Goal: Check status: Check status

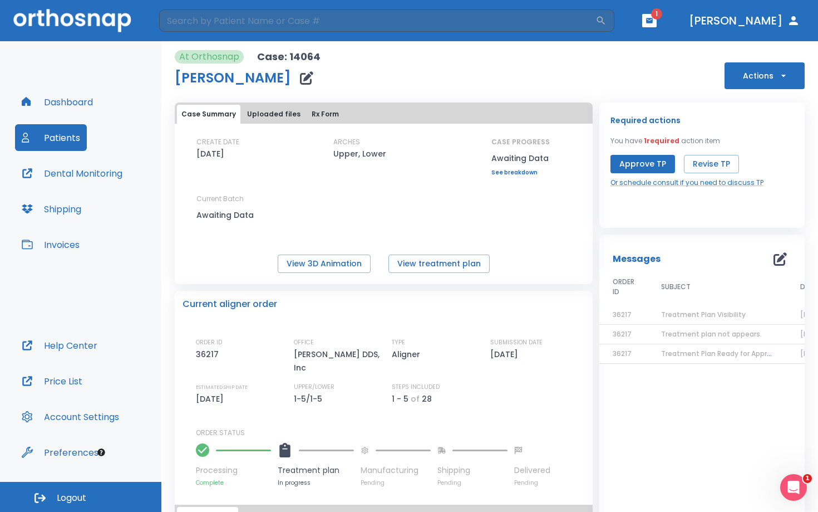
click at [61, 144] on button "Patients" at bounding box center [51, 137] width 72 height 27
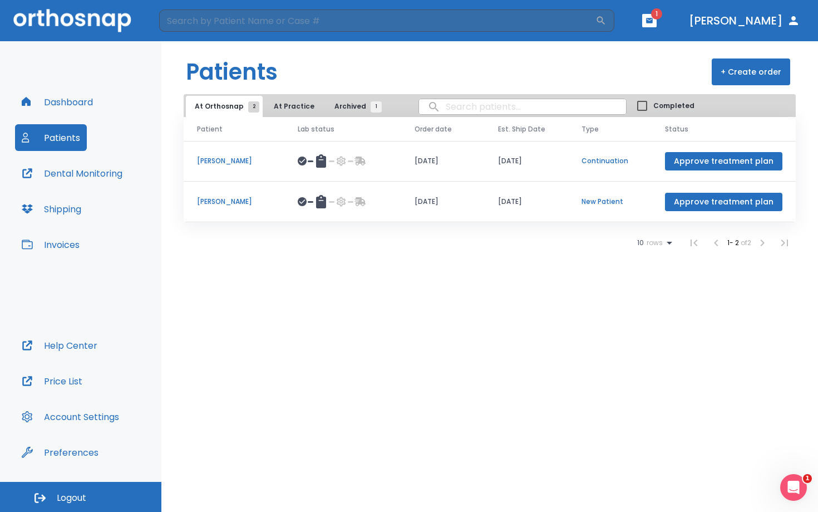
click at [230, 161] on p "[PERSON_NAME]" at bounding box center [234, 161] width 74 height 10
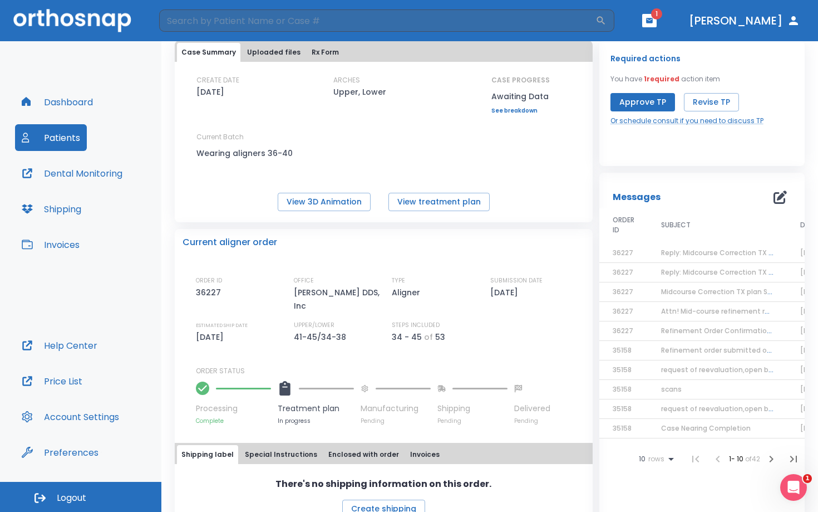
scroll to position [66, 0]
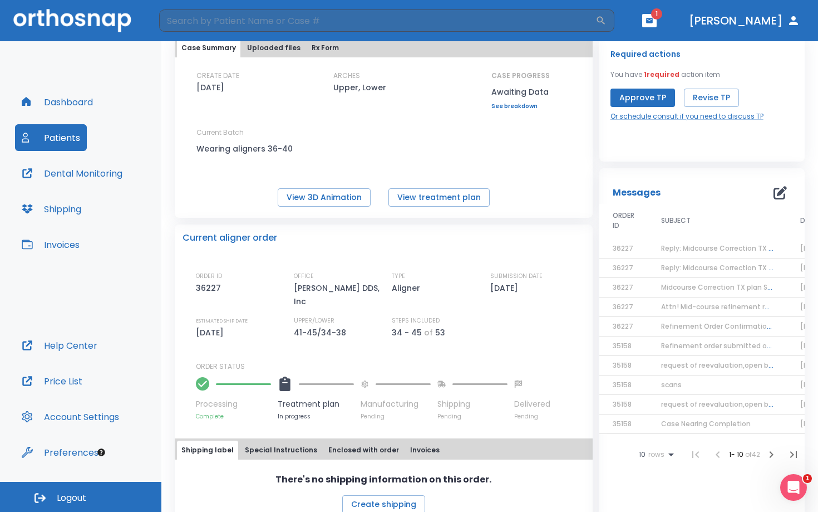
click at [704, 250] on span "Reply: Midcourse Correction TX plan Status Follow-up 1" at bounding box center [754, 247] width 187 height 9
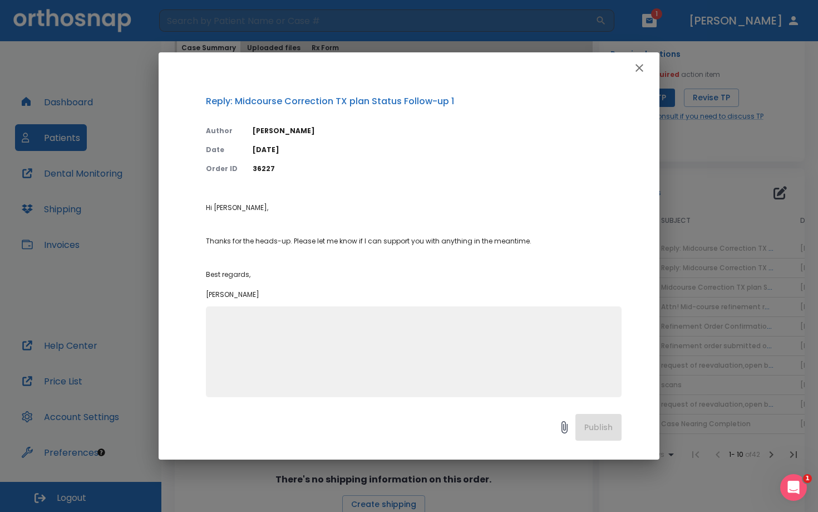
click at [640, 66] on icon "button" at bounding box center [639, 67] width 13 height 13
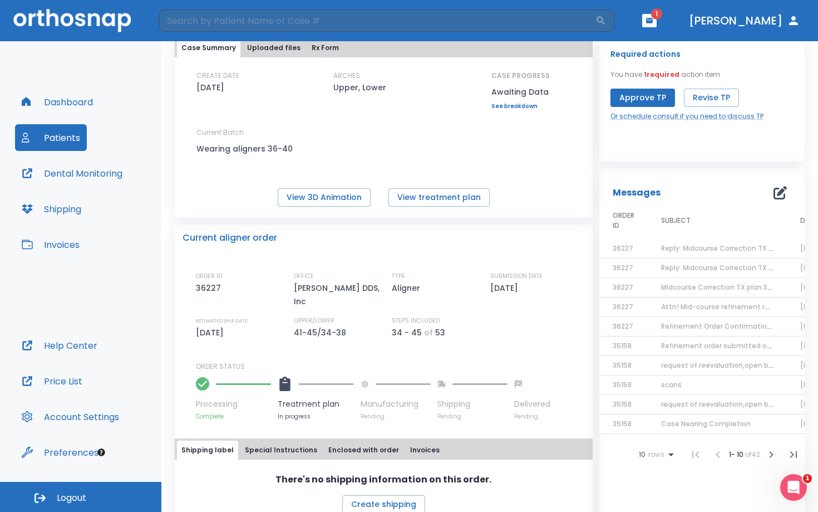
click at [679, 273] on td "Reply: Midcourse Correction TX plan Status Follow-up 1" at bounding box center [717, 267] width 139 height 19
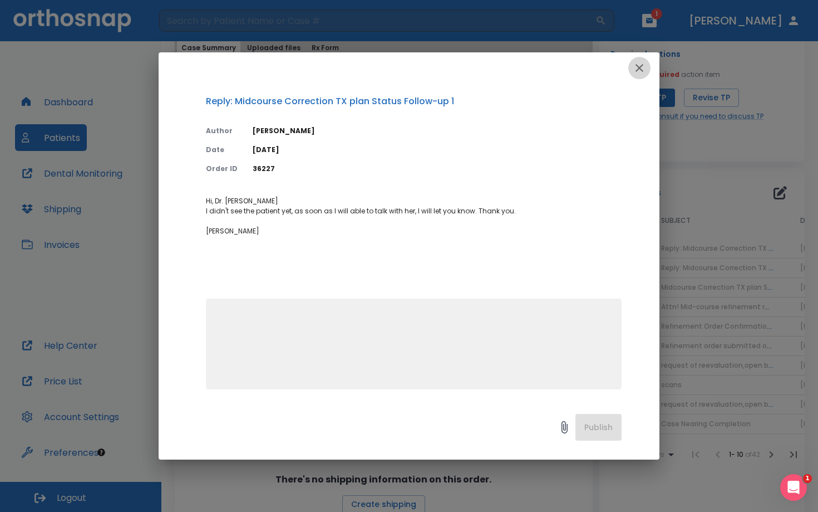
click at [646, 70] on icon "button" at bounding box center [639, 67] width 13 height 13
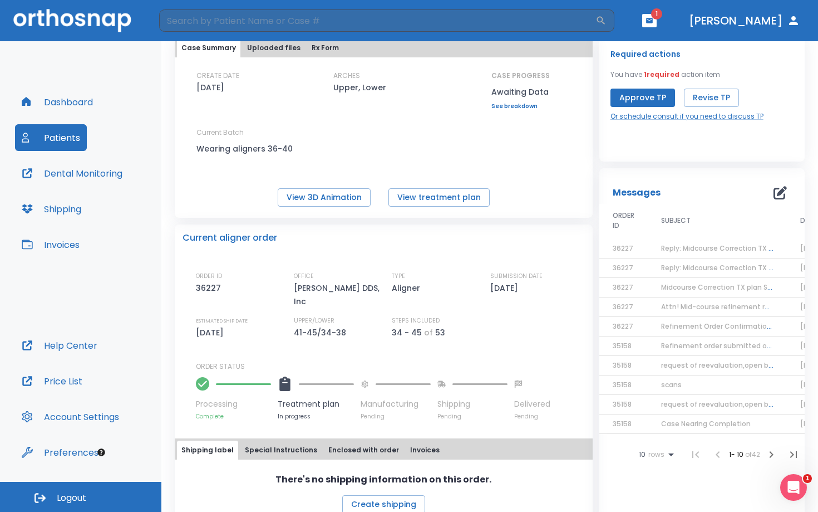
click at [703, 296] on td "Midcourse Correction TX plan Status Follow-up 1" at bounding box center [717, 287] width 139 height 19
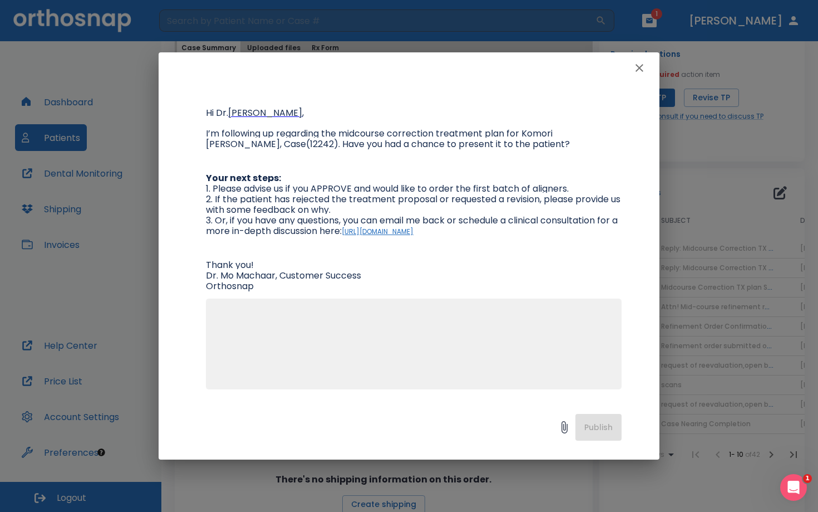
scroll to position [95, 0]
click at [639, 65] on icon "button" at bounding box center [639, 67] width 13 height 13
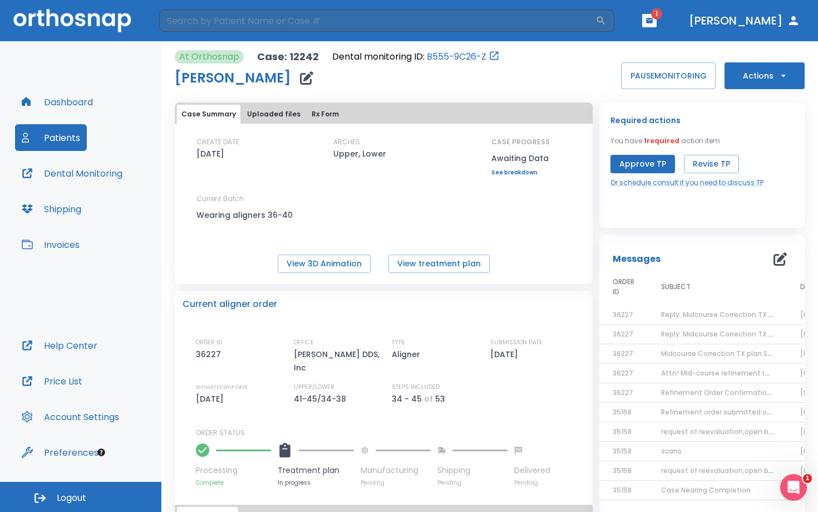
scroll to position [0, 0]
click at [666, 379] on td "Attn! Mid-course refinement required" at bounding box center [717, 372] width 139 height 19
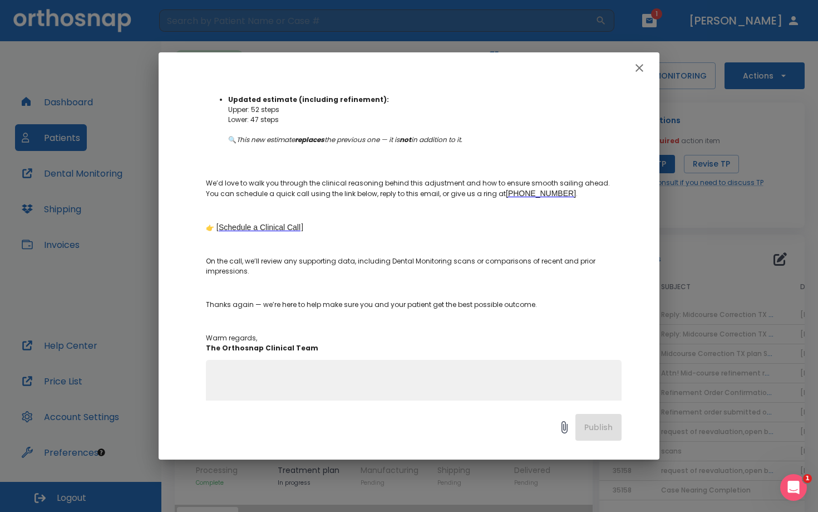
scroll to position [281, 0]
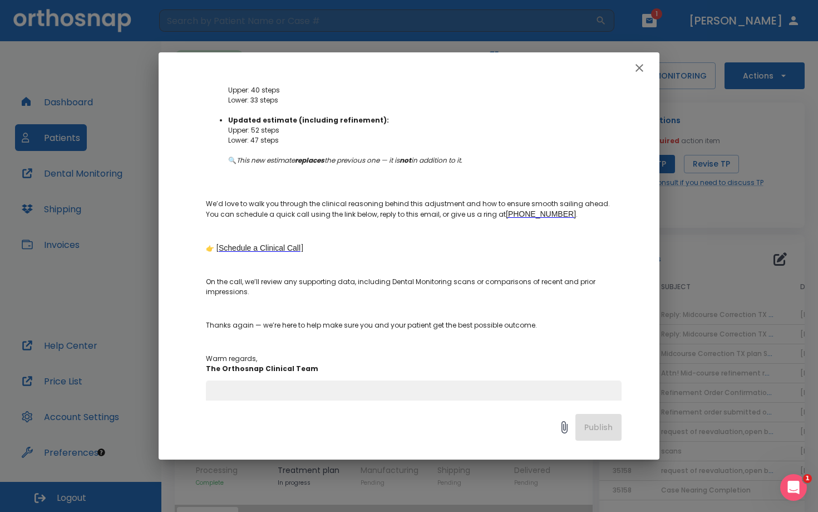
click at [122, 253] on div "Attn! Mid-course refinement required Author [PERSON_NAME] Date [DATE] Order ID …" at bounding box center [409, 256] width 818 height 512
click at [637, 67] on icon "button" at bounding box center [639, 67] width 13 height 13
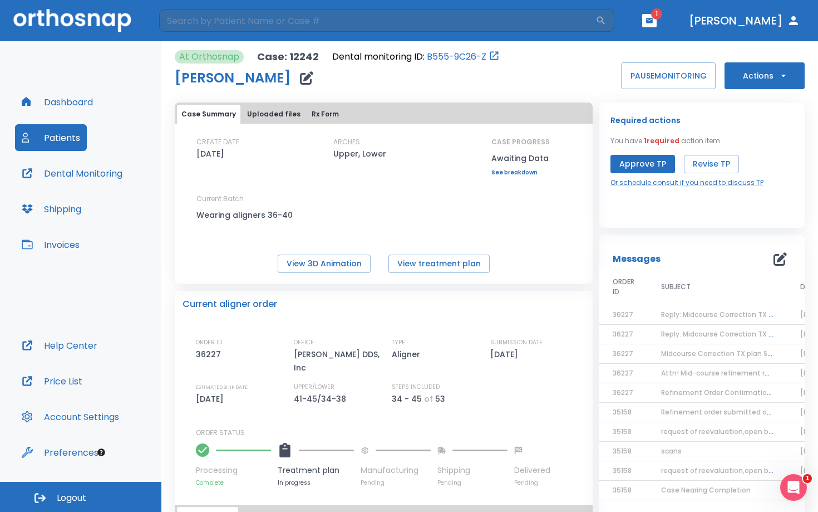
click at [73, 176] on button "Dental Monitoring" at bounding box center [72, 173] width 114 height 27
click at [423, 257] on button "View treatment plan" at bounding box center [439, 263] width 101 height 18
click at [680, 375] on span "Attn! Mid-course refinement required" at bounding box center [726, 372] width 130 height 9
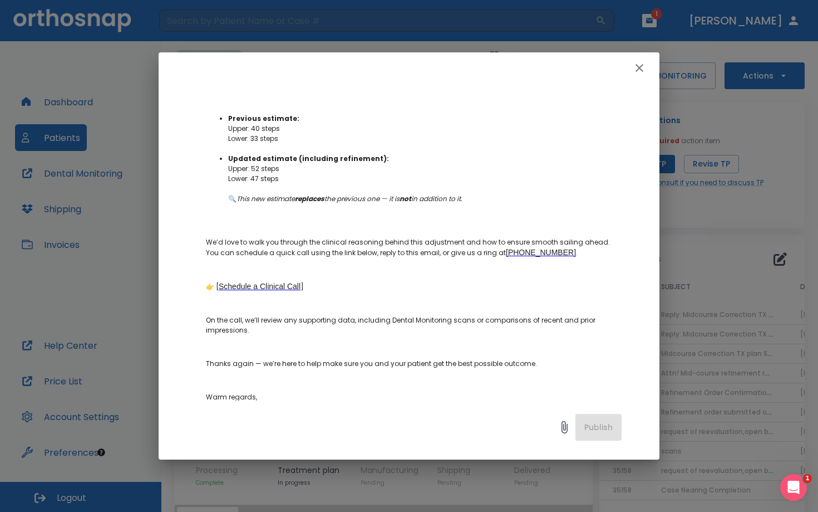
scroll to position [242, 0]
click at [636, 70] on icon "button" at bounding box center [639, 67] width 13 height 13
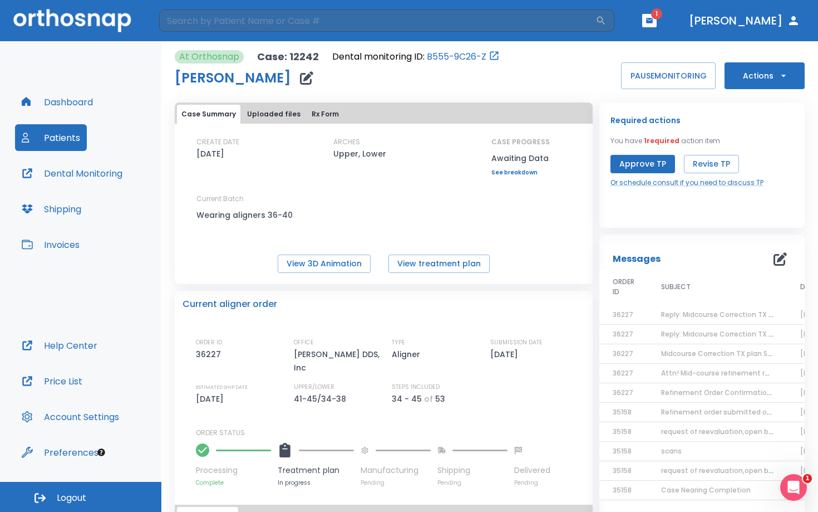
scroll to position [0, 0]
click at [343, 262] on button "View 3D Animation" at bounding box center [324, 263] width 93 height 18
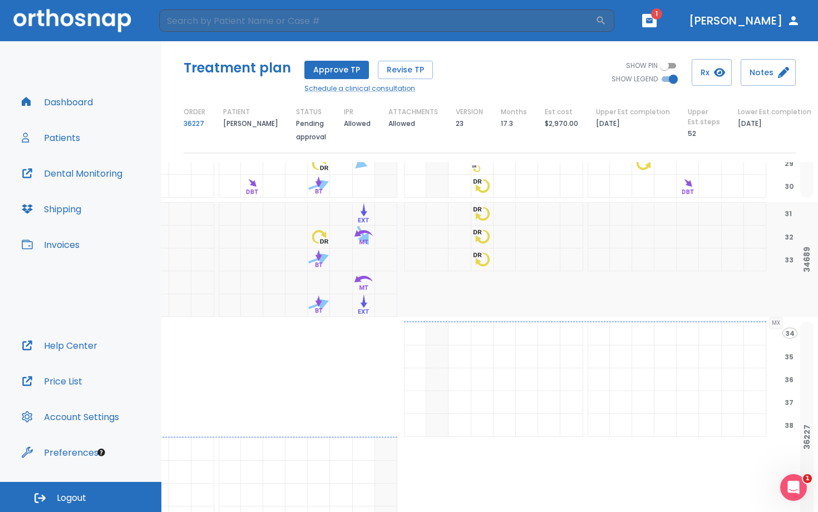
scroll to position [797, 185]
